Goal: Communication & Community: Participate in discussion

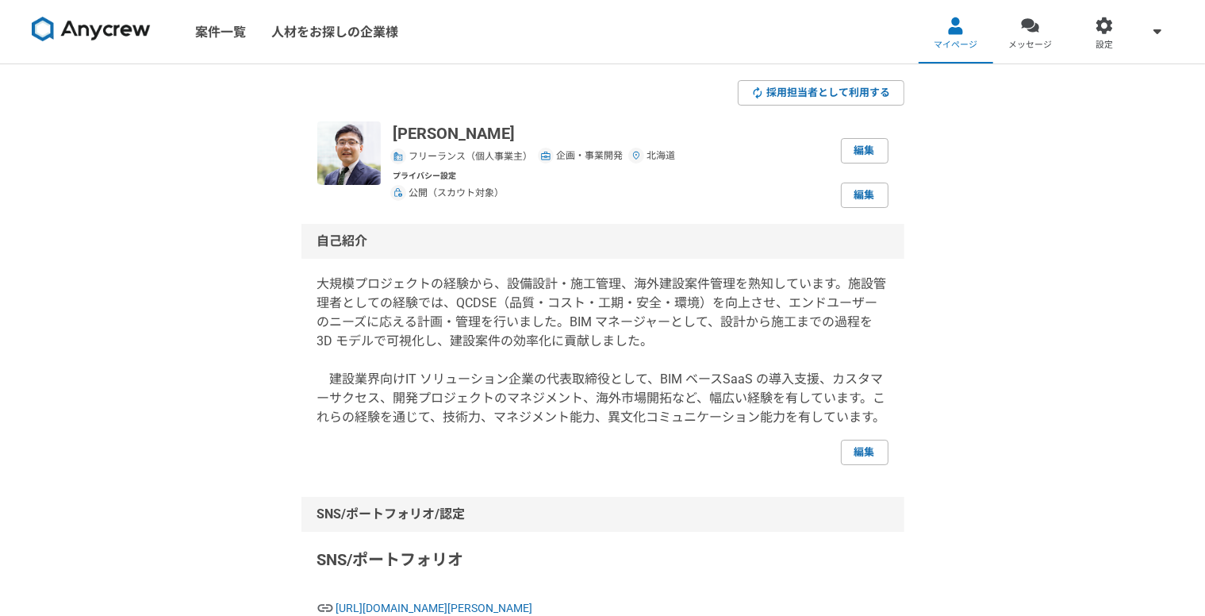
drag, startPoint x: 486, startPoint y: 360, endPoint x: 416, endPoint y: -17, distance: 384.1
click at [1023, 42] on span "メッセージ" at bounding box center [1031, 45] width 44 height 13
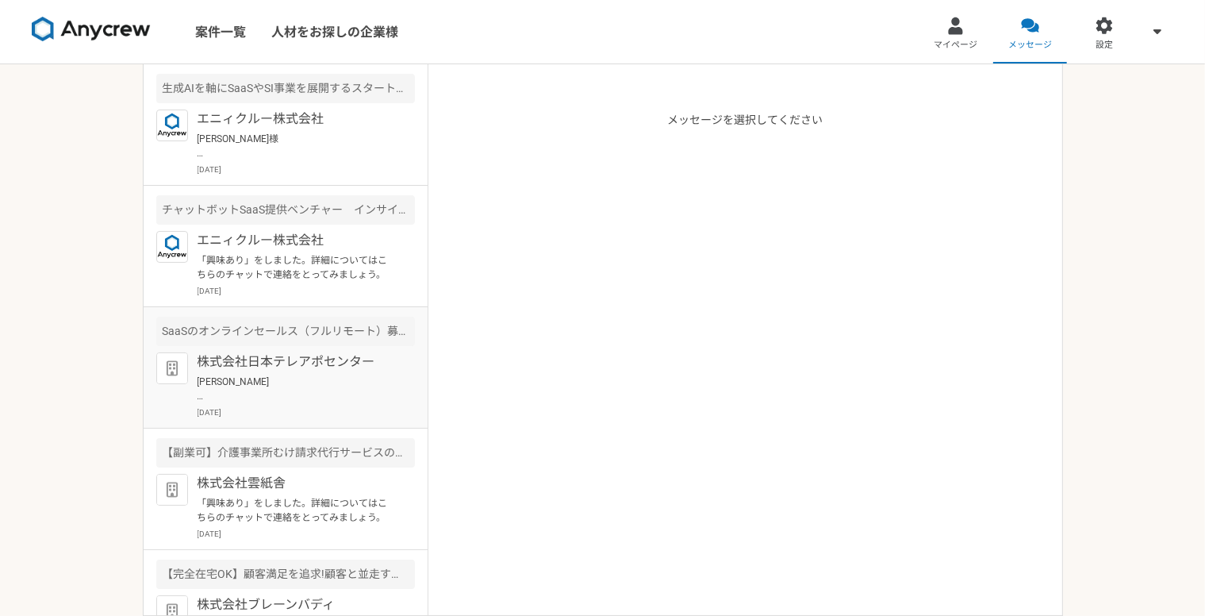
click at [245, 325] on div "SaaSのオンラインセールス（フルリモート）募集" at bounding box center [285, 331] width 259 height 29
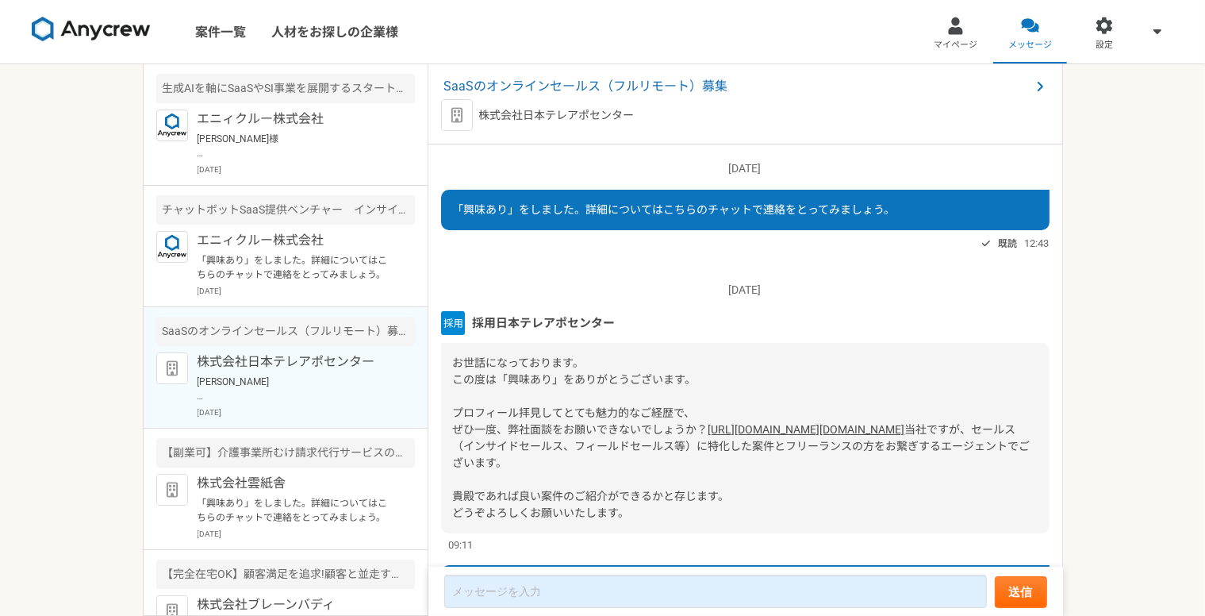
scroll to position [428, 0]
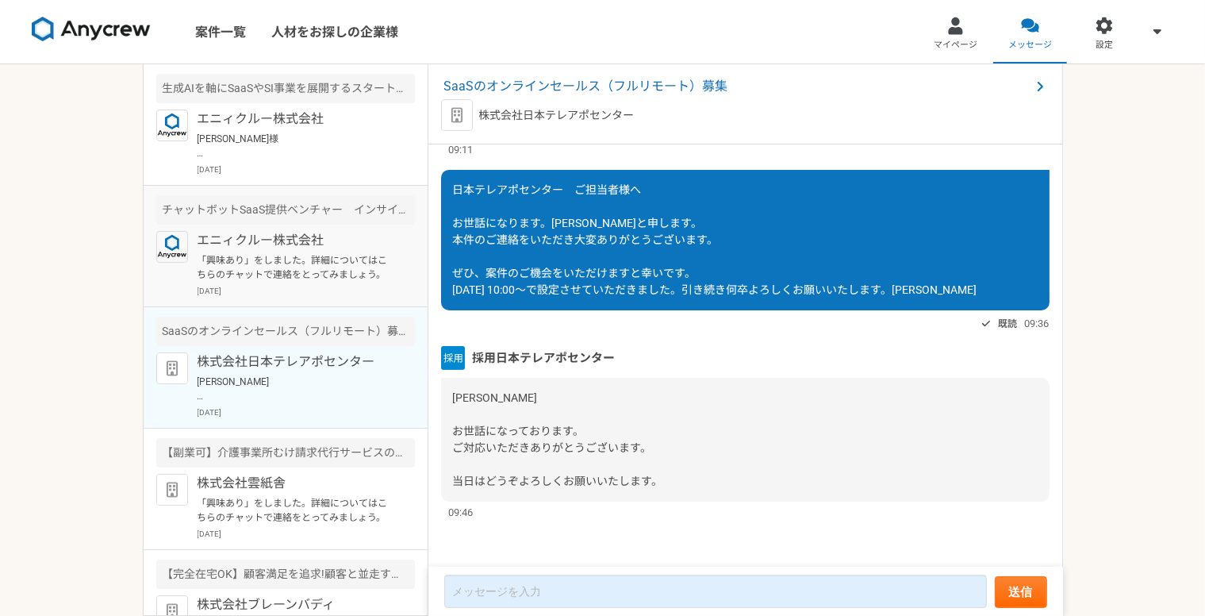
click at [261, 249] on div "エニィクルー株式会社 「興味あり」をしました。詳細についてはこちらのチャットで連絡をとってみましょう。 [DATE]" at bounding box center [306, 264] width 217 height 66
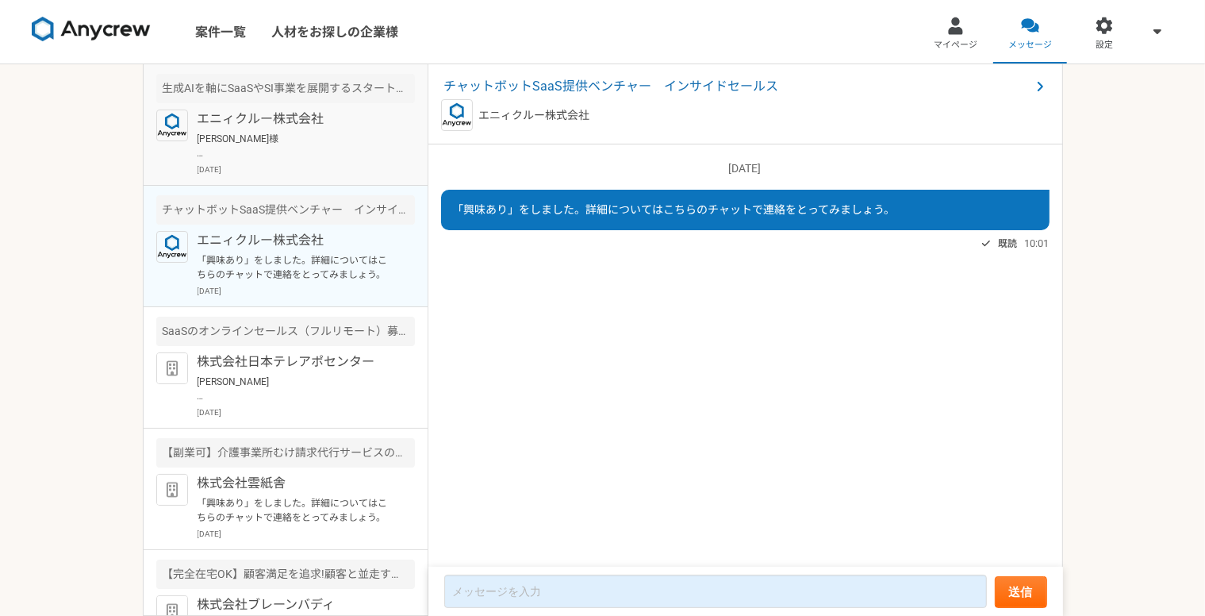
click at [274, 153] on p "[PERSON_NAME]様 いつもお世話になっております。[PERSON_NAME]でございます。 本件のご連絡をいただき大変ありがとうございます。 ご記載…" at bounding box center [296, 146] width 196 height 29
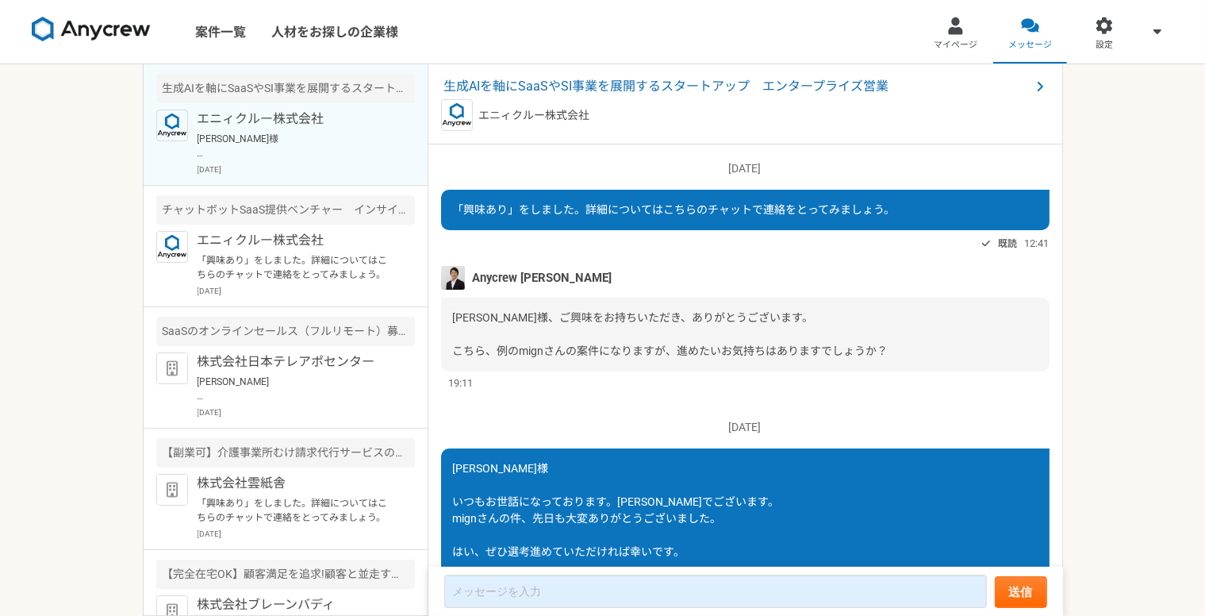
scroll to position [710, 0]
